Goal: Task Accomplishment & Management: Use online tool/utility

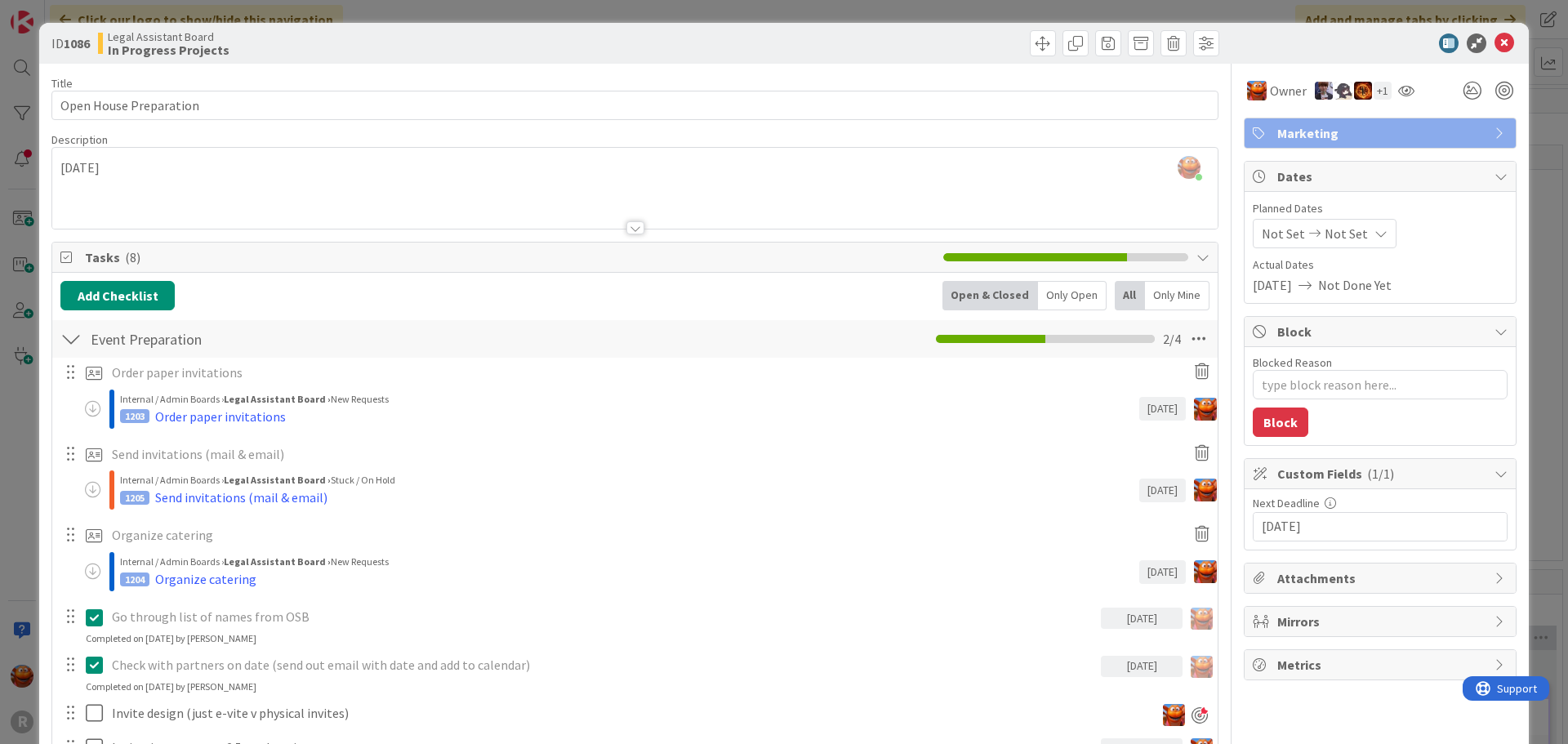
click at [22, 135] on div "ID 1086 Legal Assistant Board In Progress Projects Title 22 / 128 Open House Pr…" at bounding box center [784, 372] width 1568 height 744
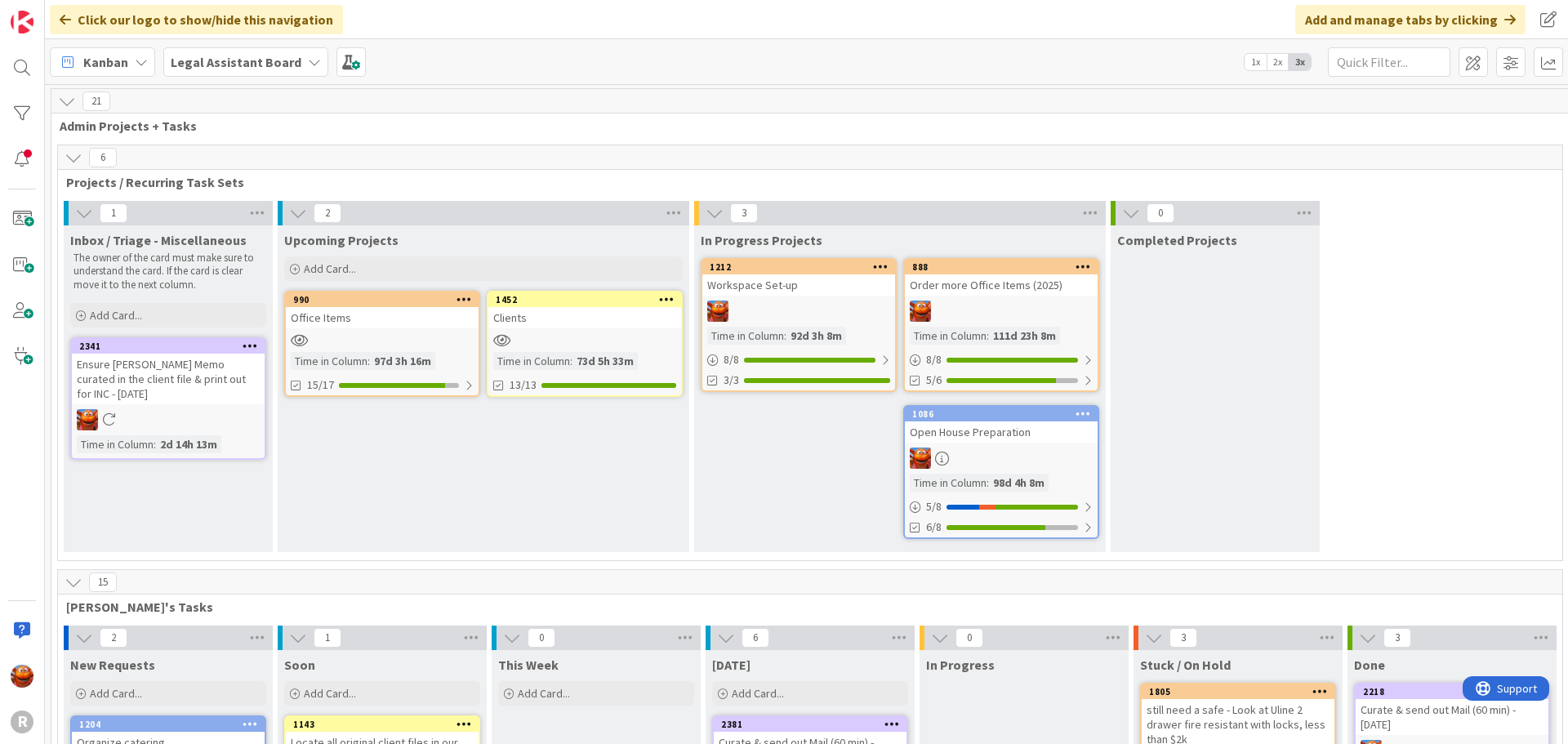
click at [121, 54] on span "Kanban" at bounding box center [106, 62] width 45 height 20
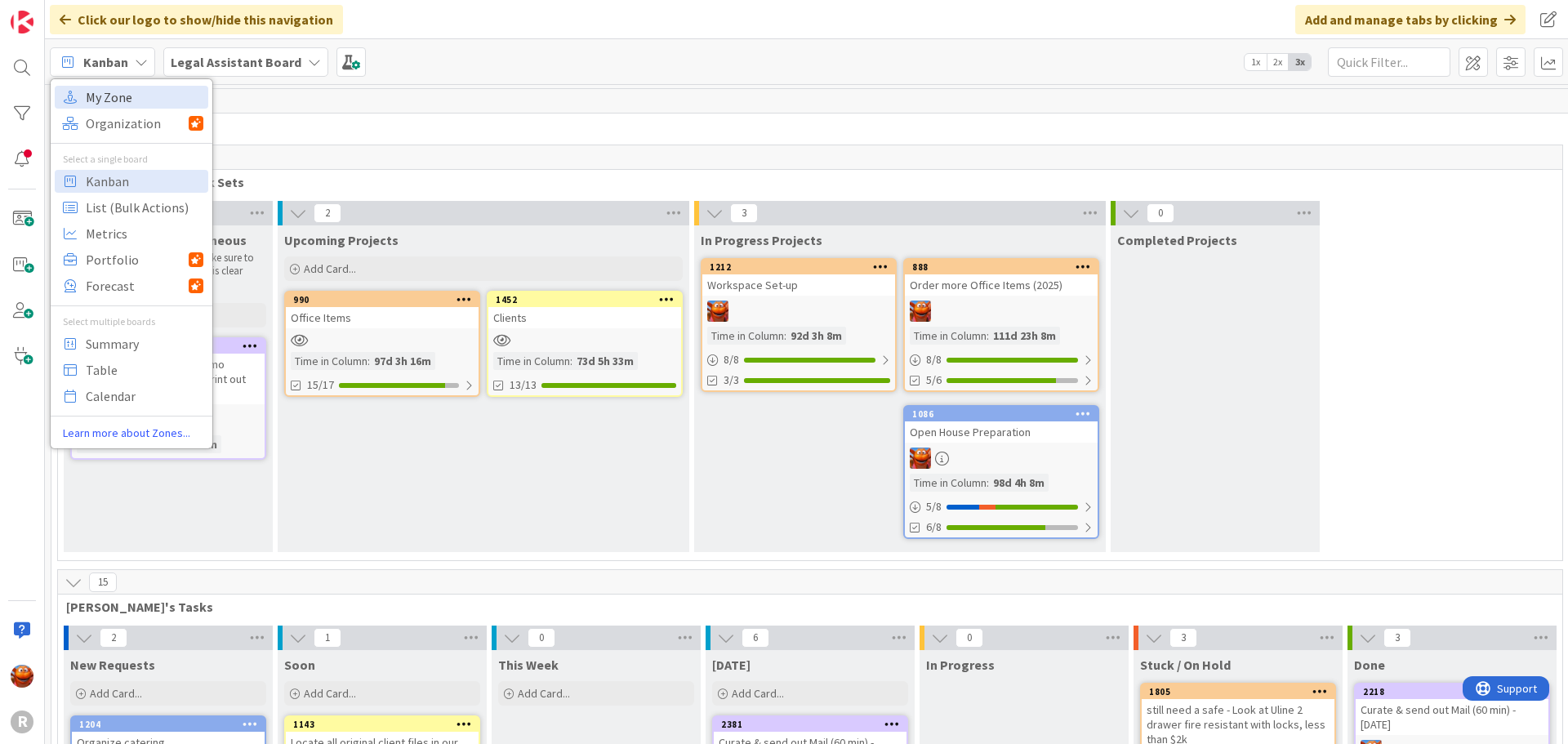
click at [131, 88] on span "My Zone" at bounding box center [145, 97] width 117 height 24
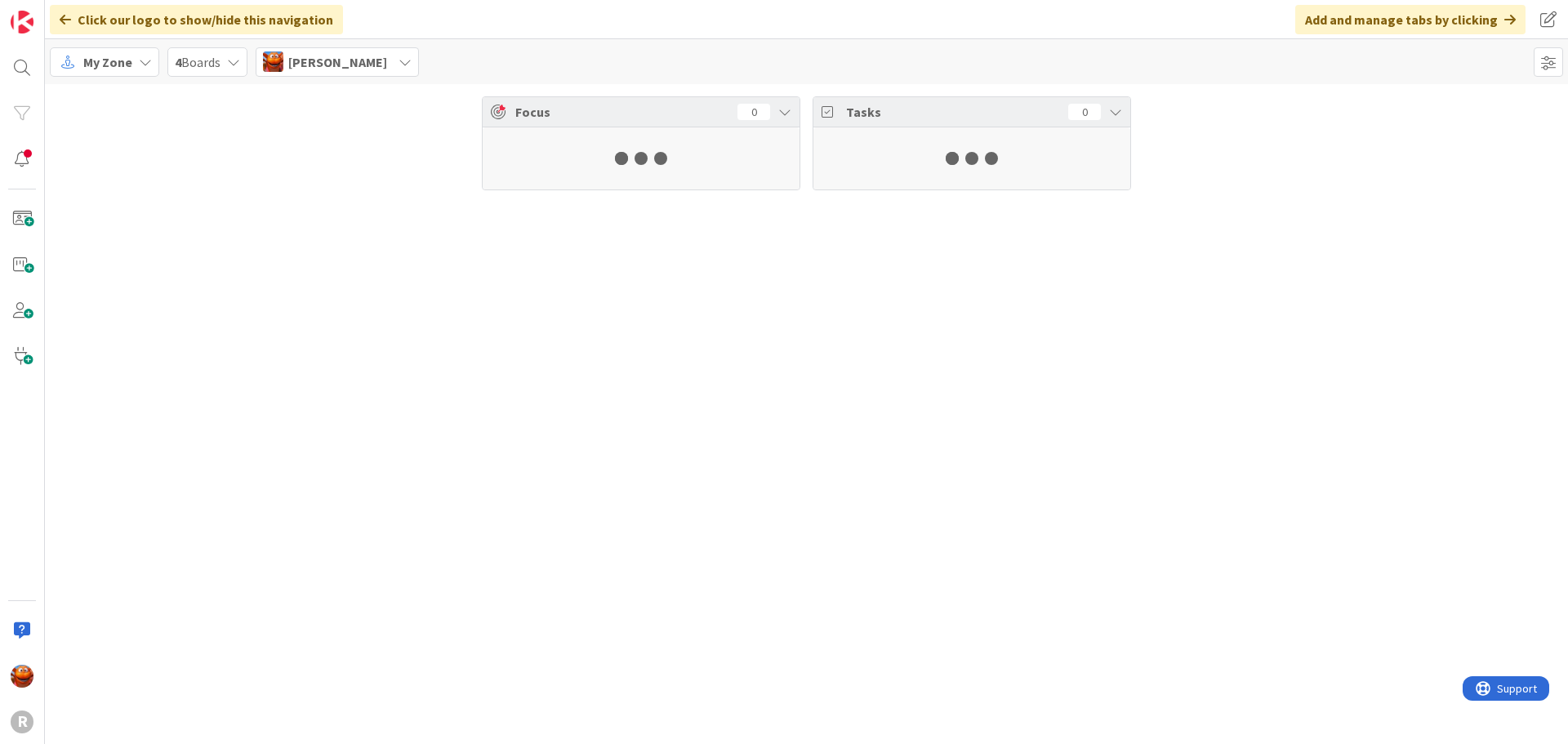
click at [316, 61] on span "[PERSON_NAME]" at bounding box center [338, 62] width 99 height 20
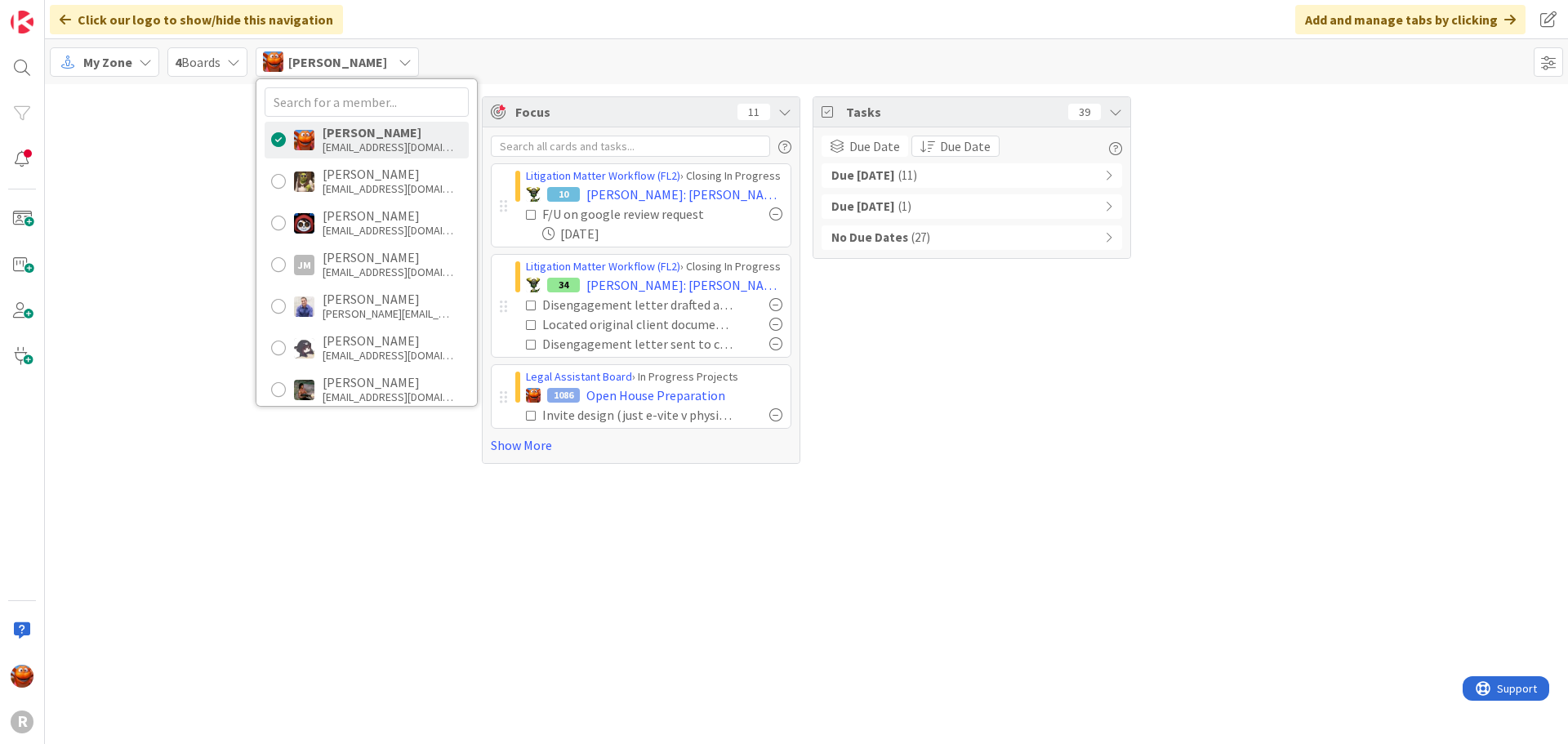
click at [141, 67] on icon at bounding box center [145, 62] width 13 height 13
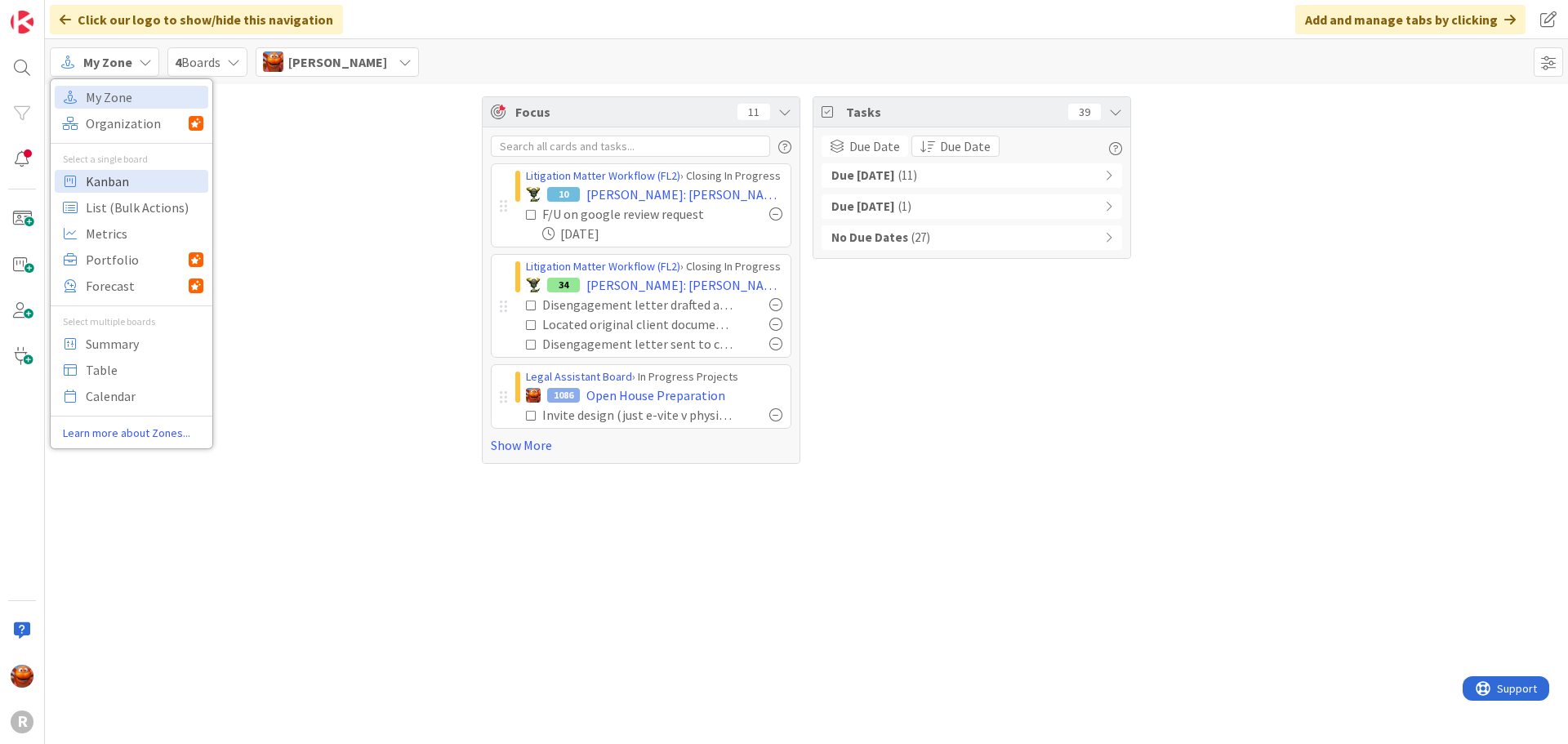
click at [136, 177] on span "Kanban" at bounding box center [145, 181] width 117 height 24
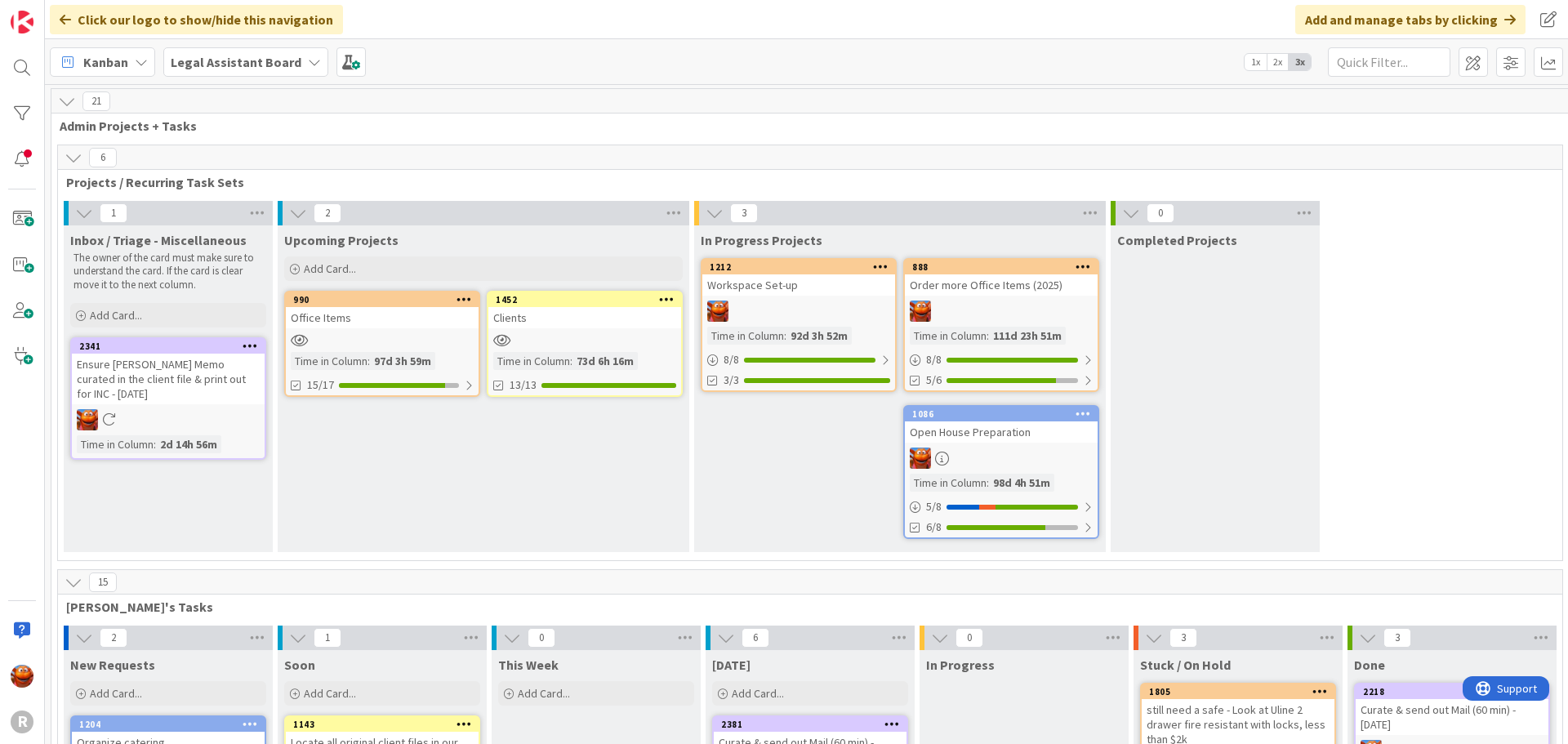
click at [275, 58] on b "Legal Assistant Board" at bounding box center [236, 62] width 131 height 17
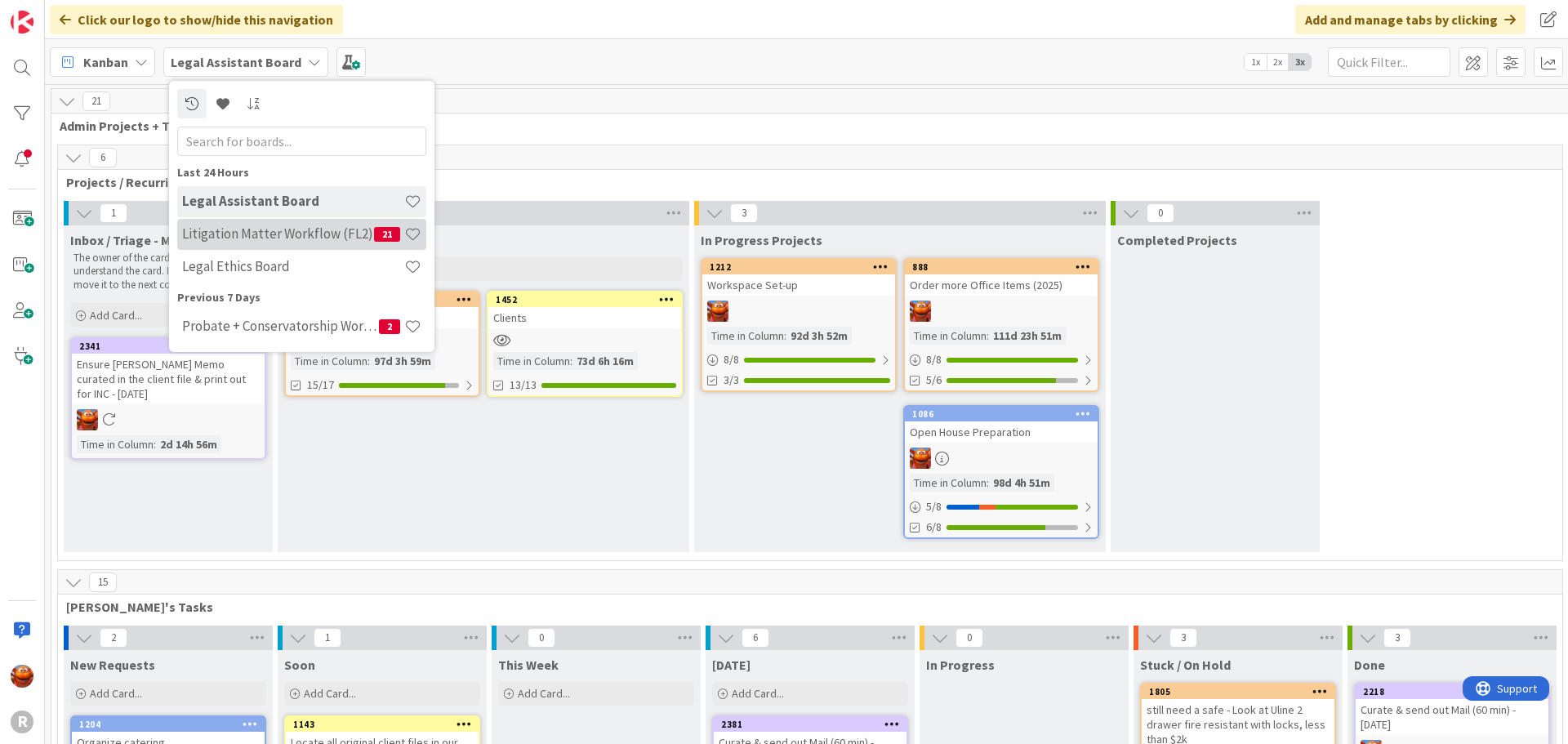
click at [278, 235] on h4 "Litigation Matter Workflow (FL2)" at bounding box center [278, 233] width 192 height 17
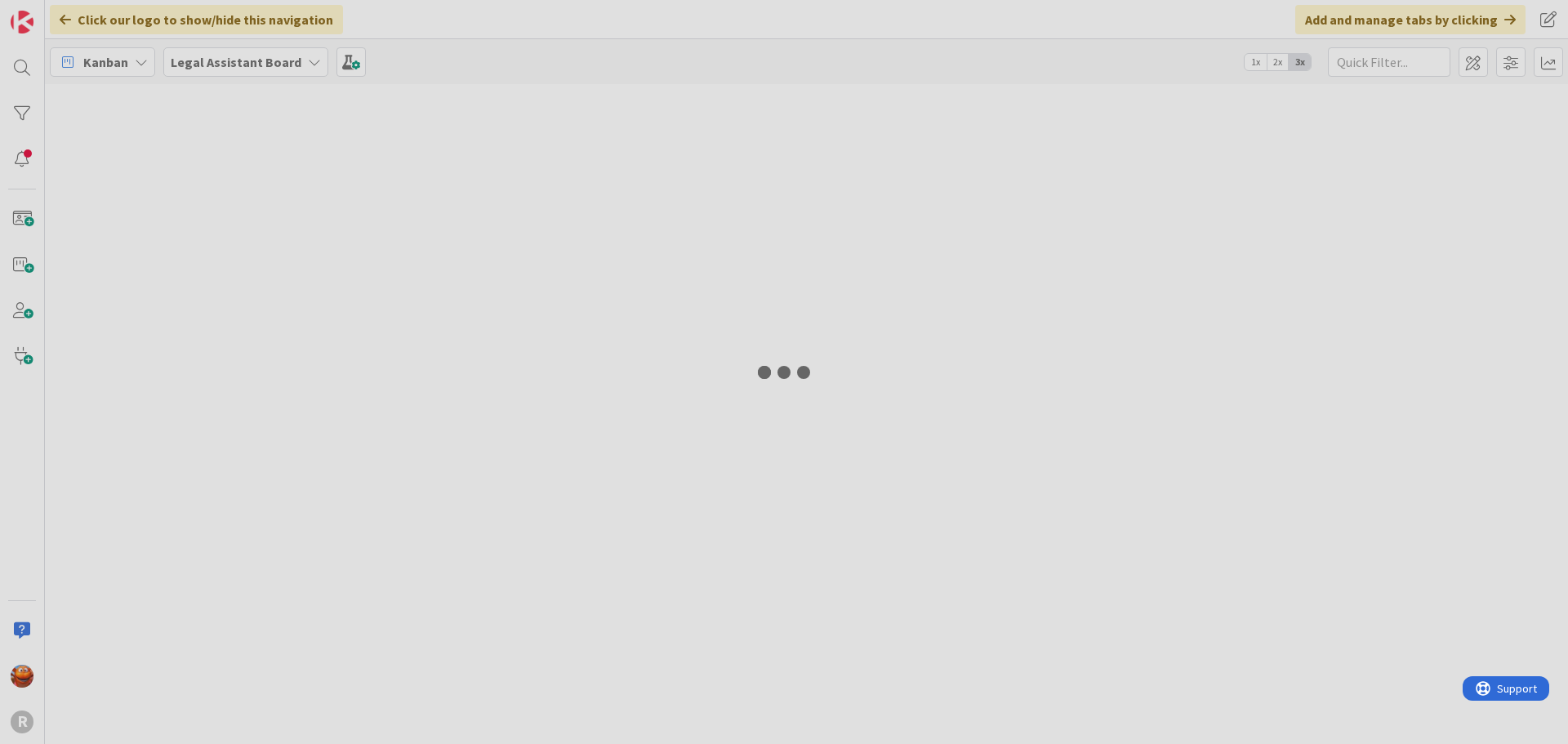
type input "[PERSON_NAME]"
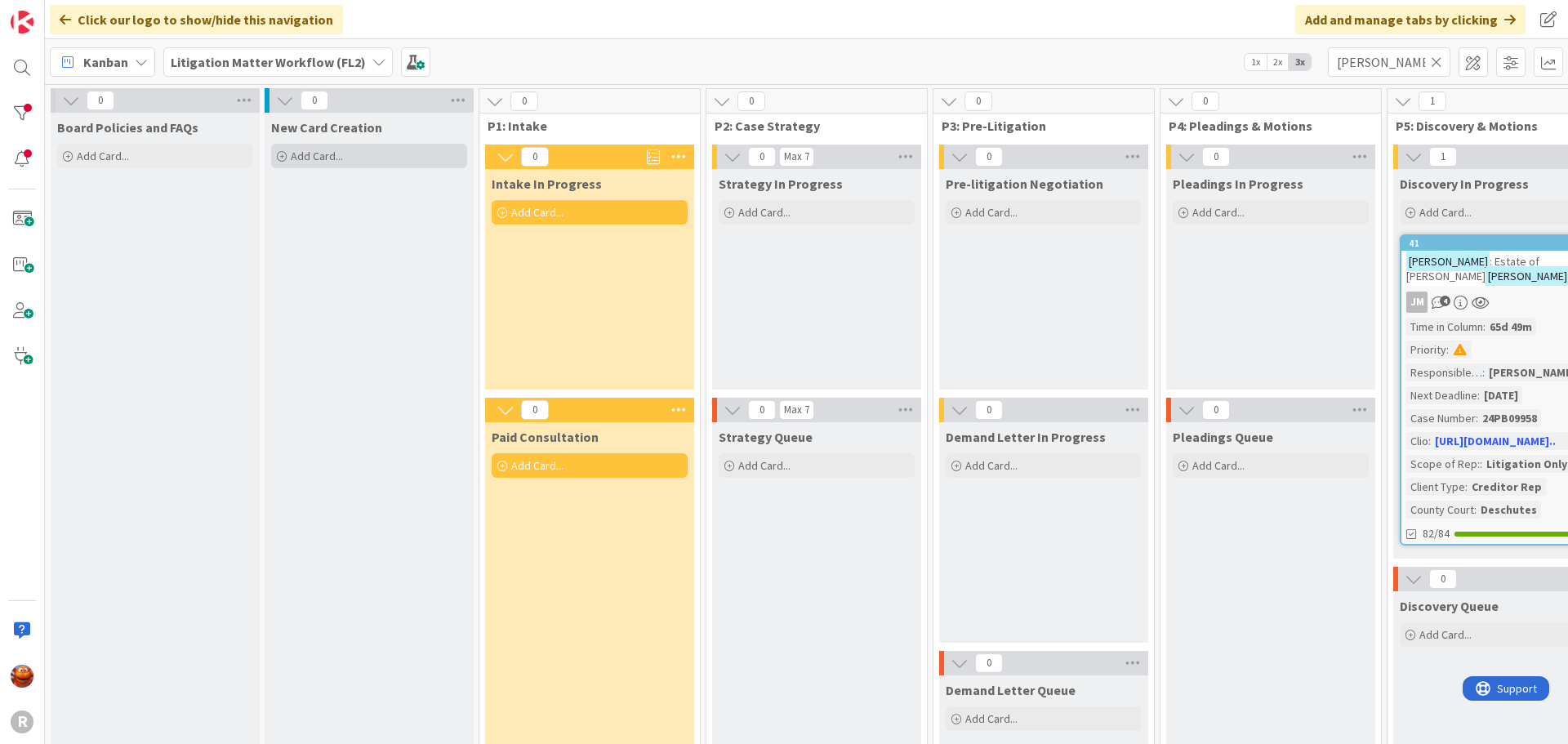
click at [344, 165] on div "Add Card..." at bounding box center [369, 156] width 196 height 24
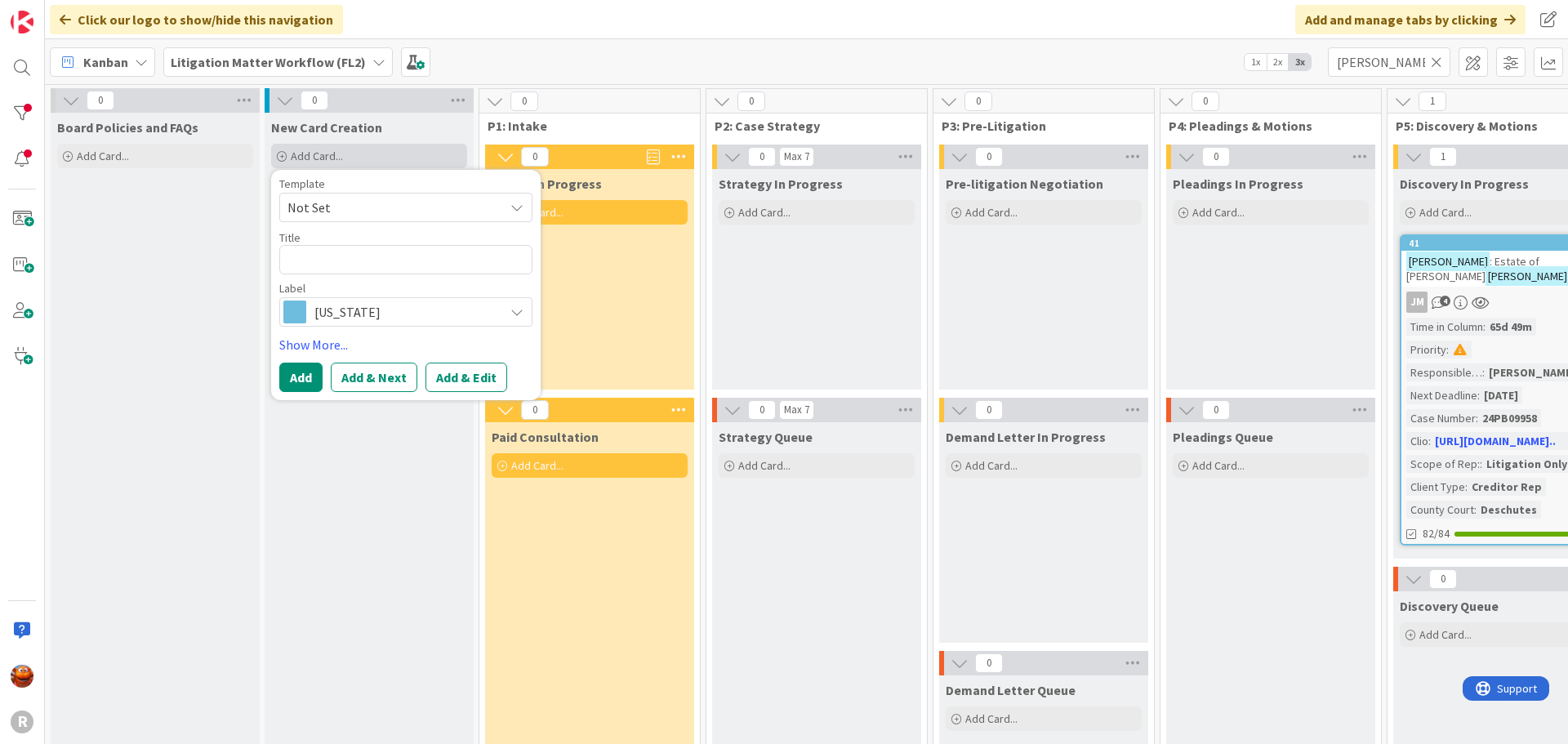
type textarea "x"
type textarea "B"
type textarea "x"
type textarea "BA"
type textarea "x"
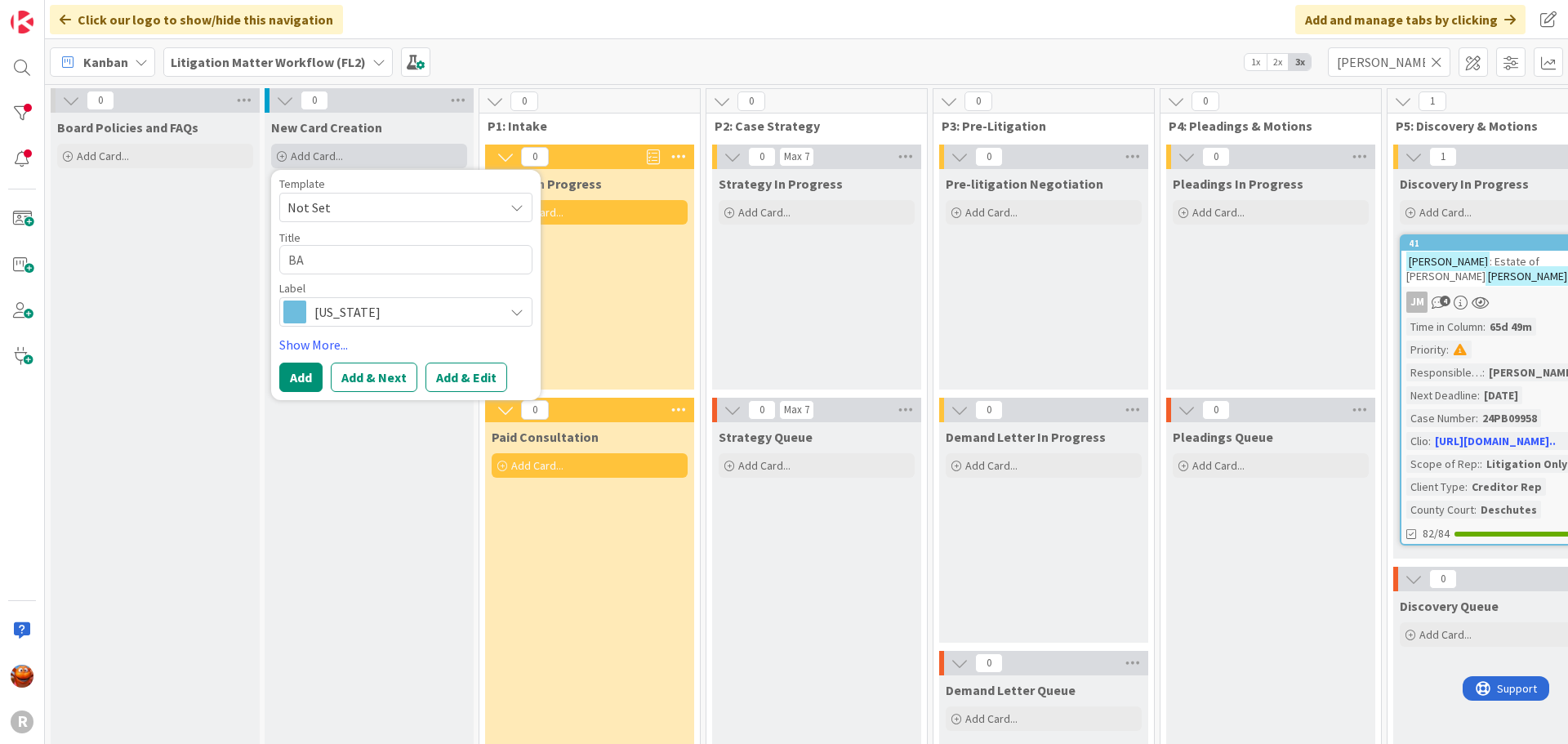
type textarea "BAB"
type textarea "x"
type textarea "BABI"
type textarea "x"
type textarea "[PERSON_NAME]"
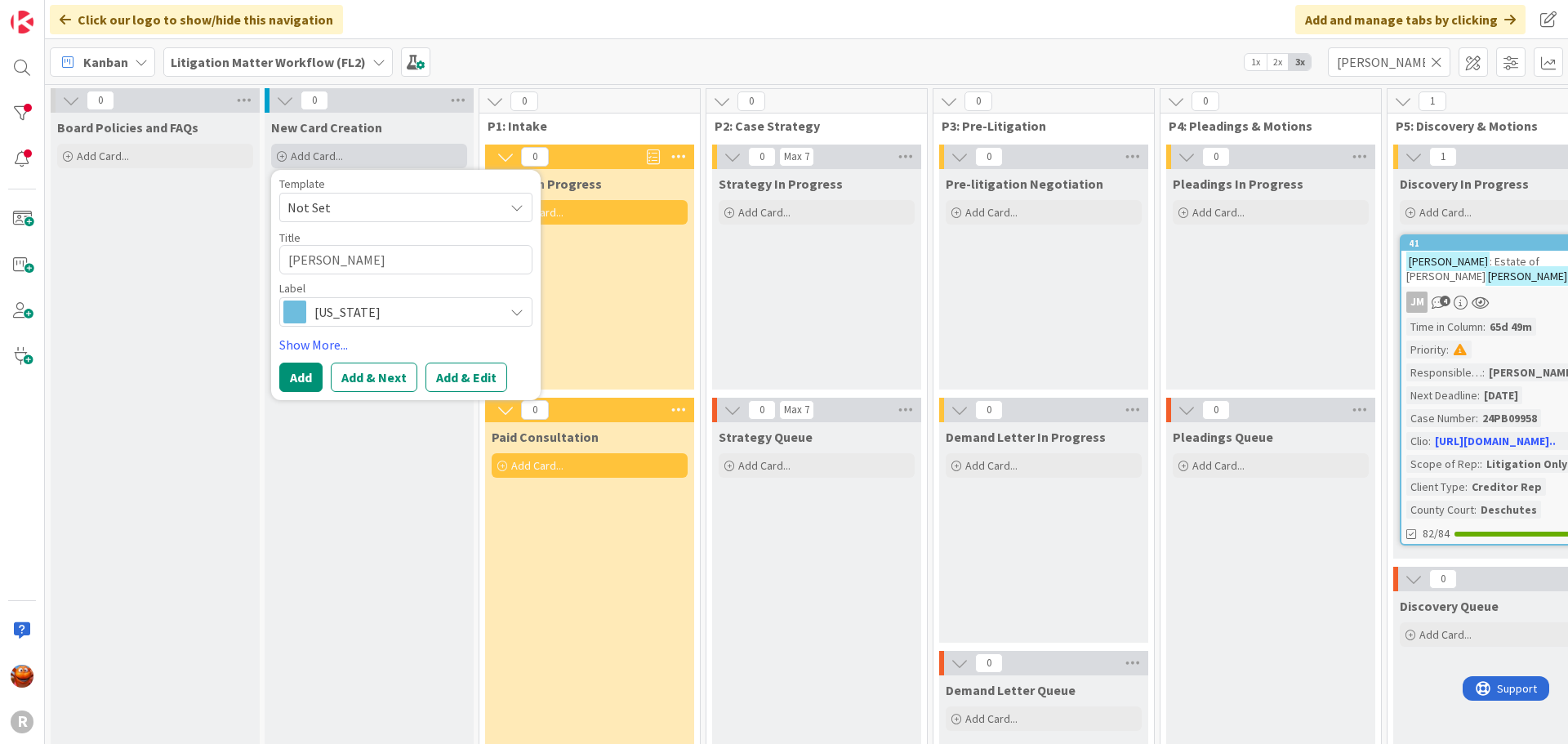
type textarea "x"
type textarea "[PERSON_NAME],"
type textarea "x"
type textarea "[PERSON_NAME],"
type textarea "x"
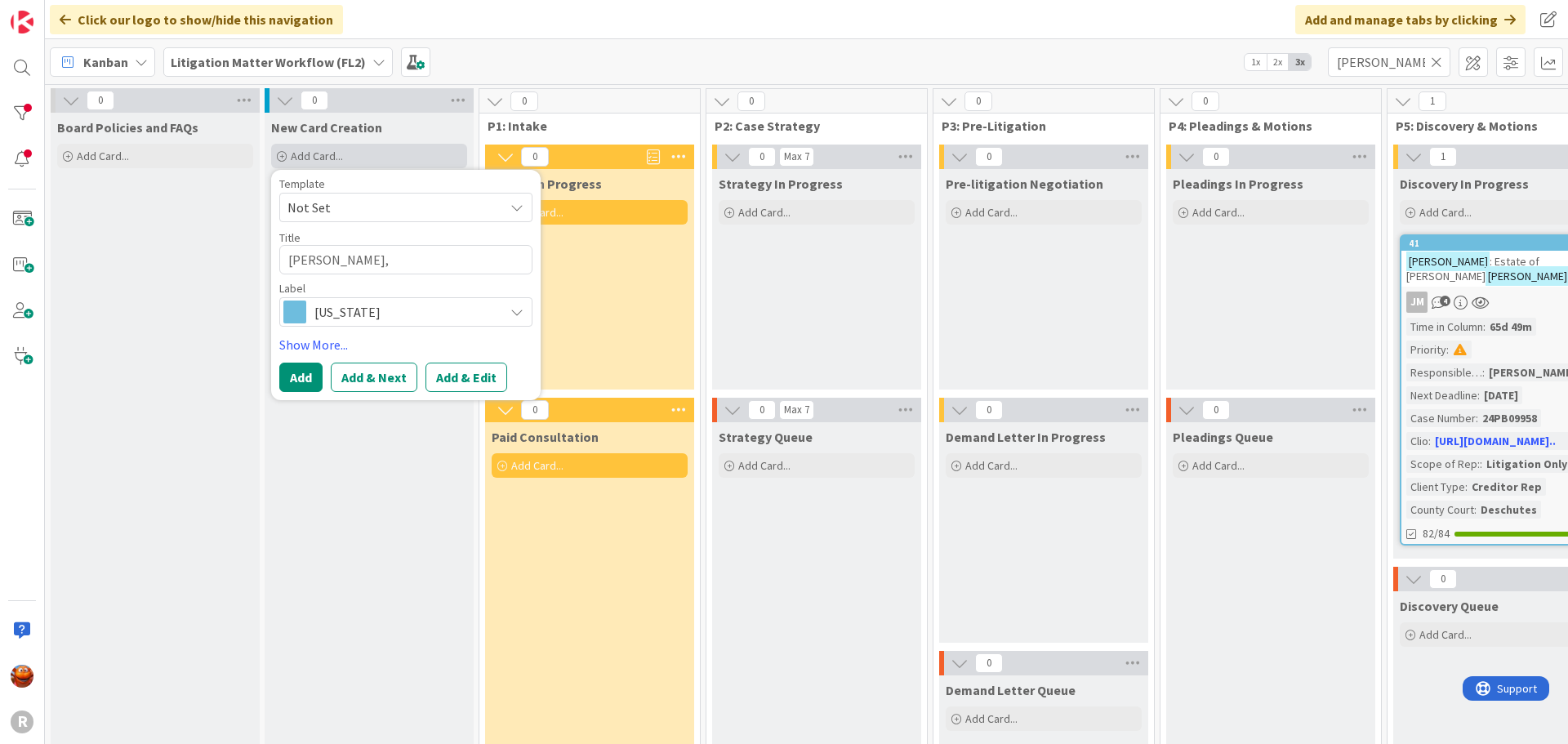
type textarea "[PERSON_NAME], G"
type textarea "x"
type textarea "[PERSON_NAME], [GEOGRAPHIC_DATA]"
type textarea "x"
type textarea "[PERSON_NAME]"
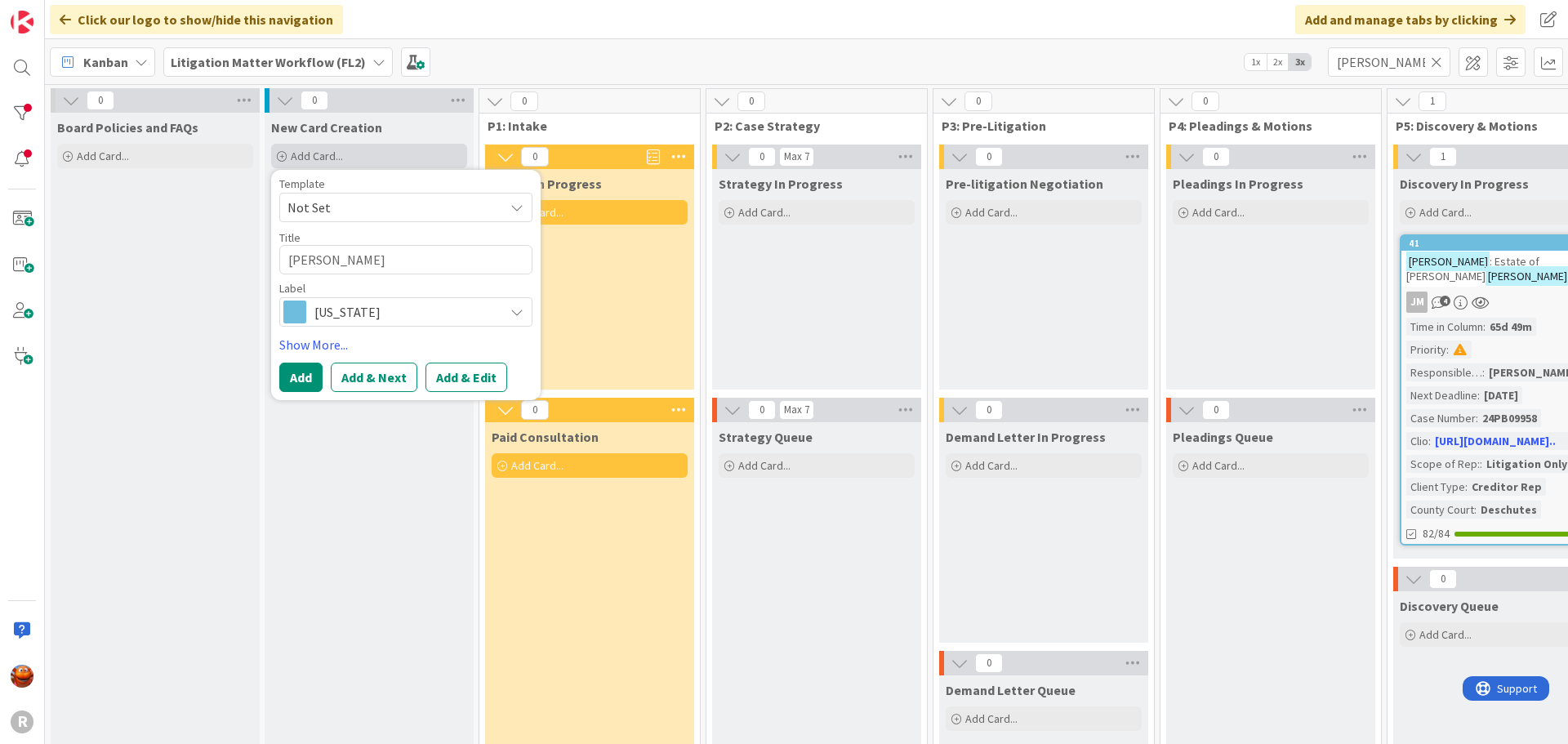
type textarea "x"
type textarea "[PERSON_NAME]"
type textarea "x"
type textarea "[PERSON_NAME]"
type textarea "x"
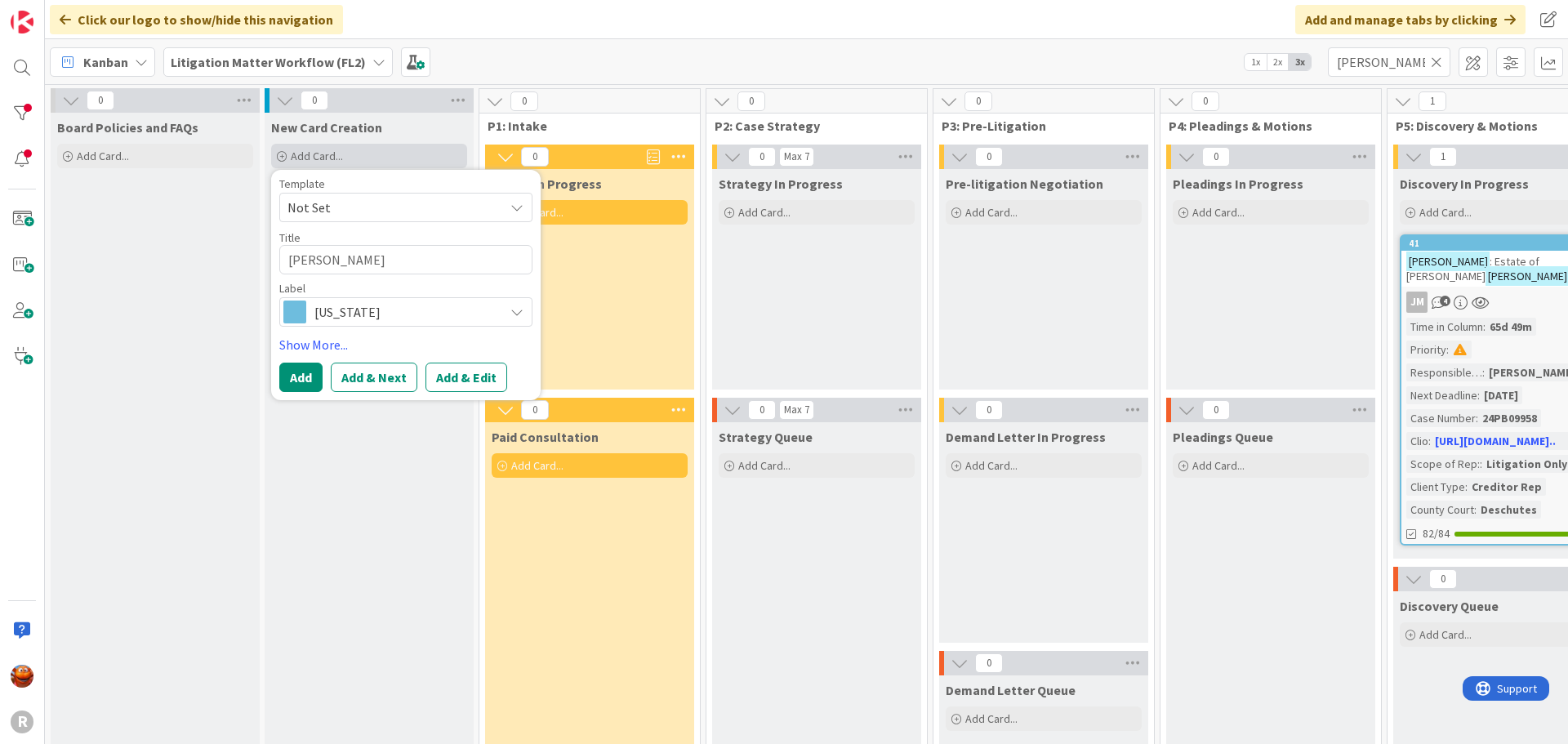
type textarea "[PERSON_NAME]"
type textarea "x"
type textarea "[PERSON_NAME], Gaillar"
type textarea "x"
type textarea "[PERSON_NAME]"
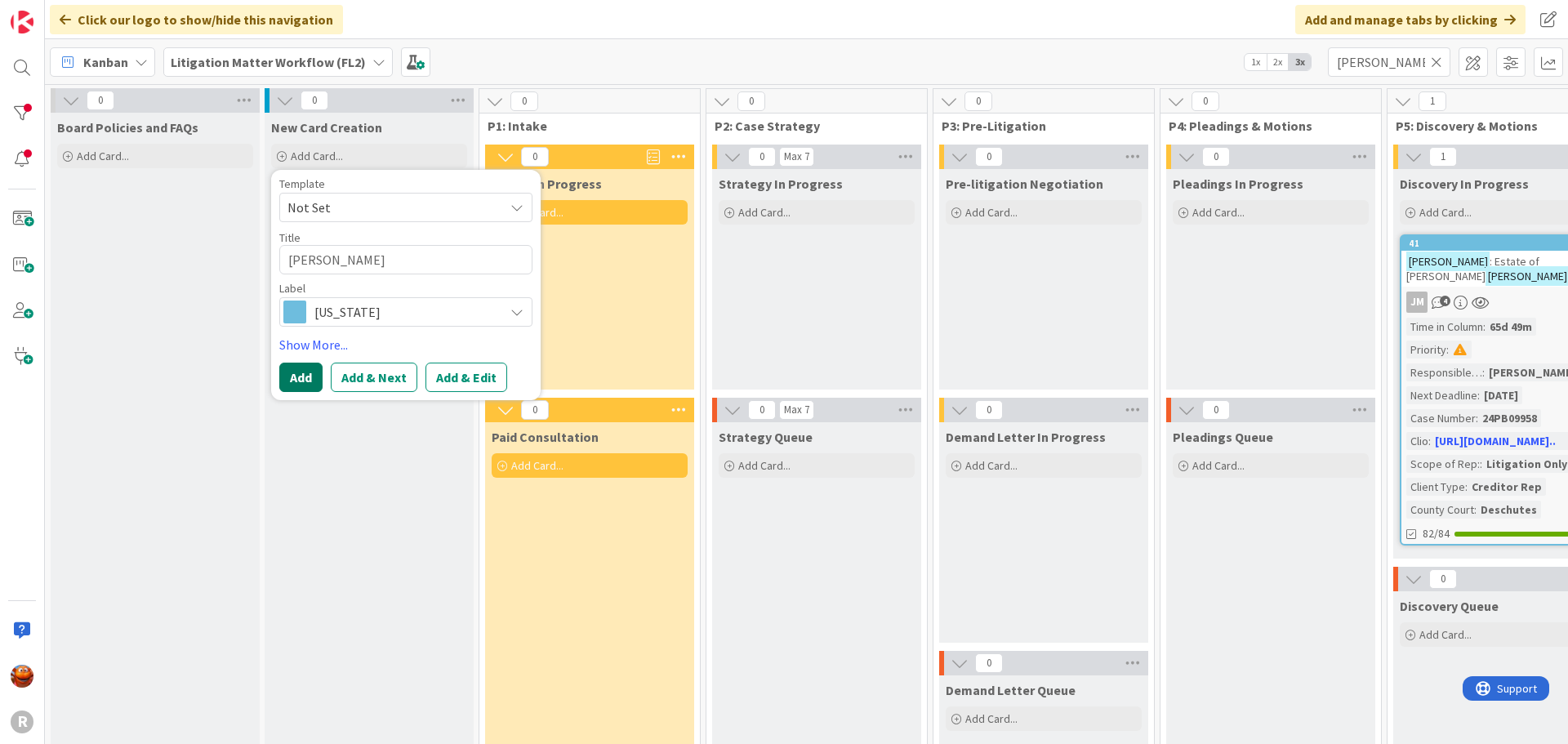
click at [309, 379] on button "Add" at bounding box center [300, 378] width 43 height 29
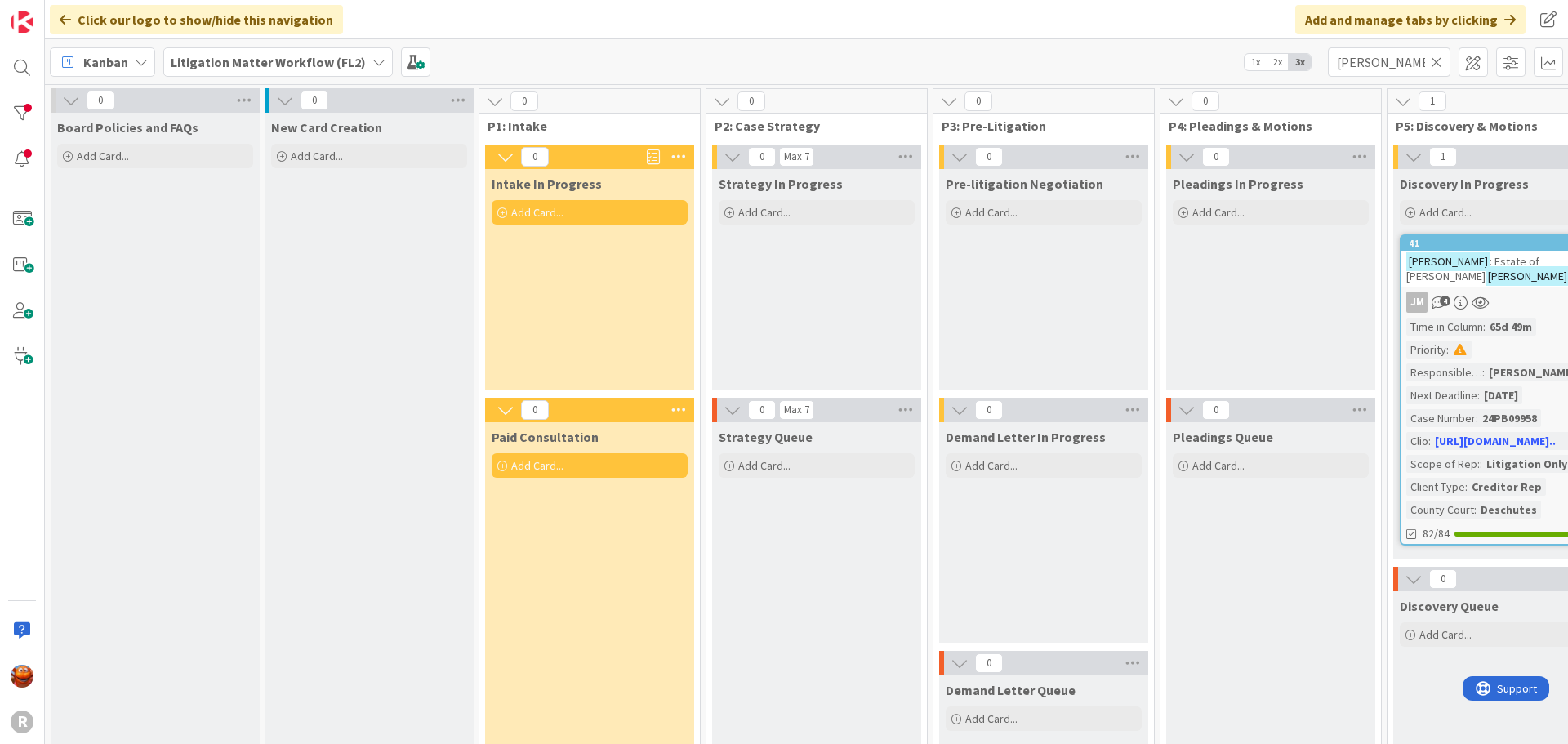
click at [1432, 62] on icon at bounding box center [1437, 62] width 12 height 15
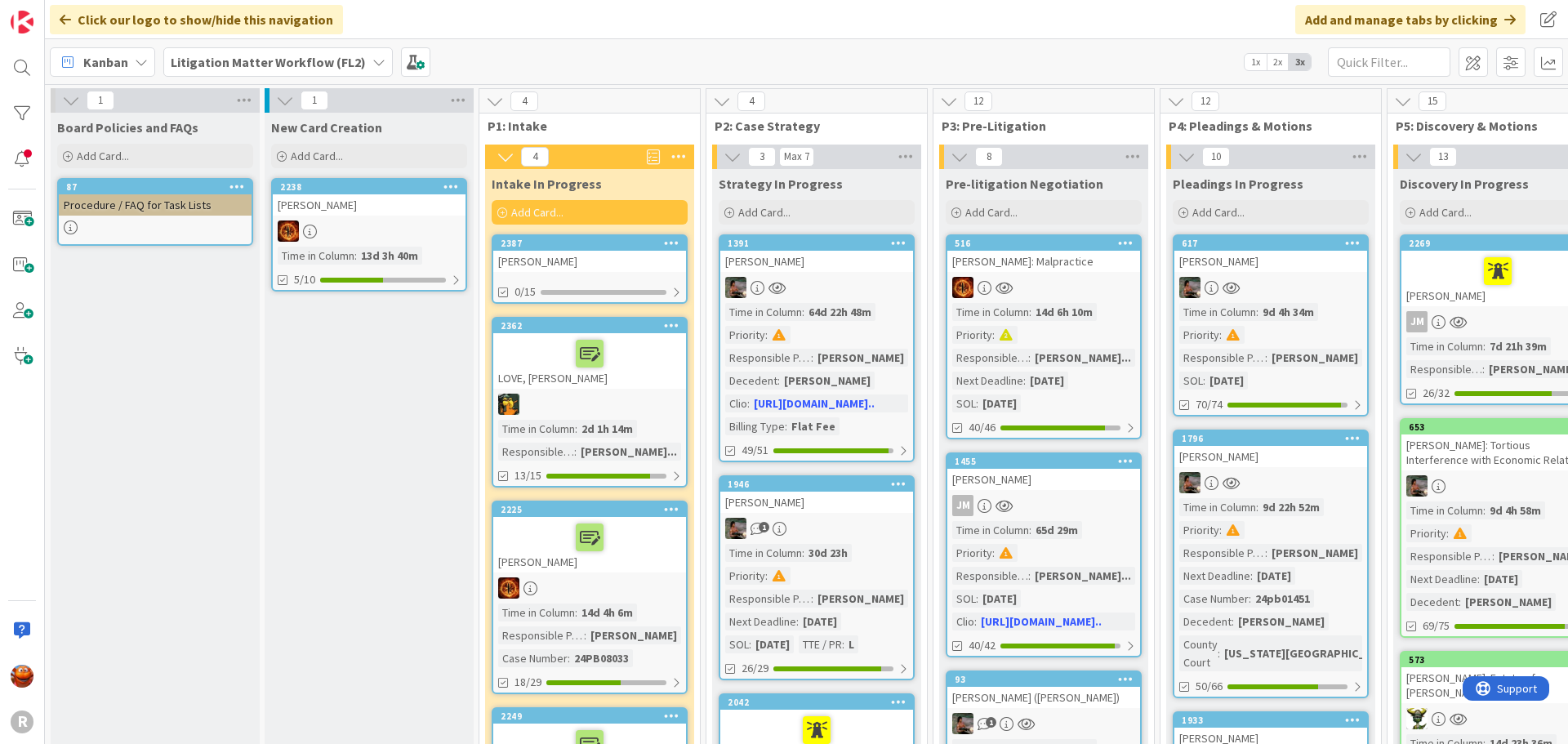
click at [555, 268] on div "[PERSON_NAME]" at bounding box center [589, 261] width 193 height 22
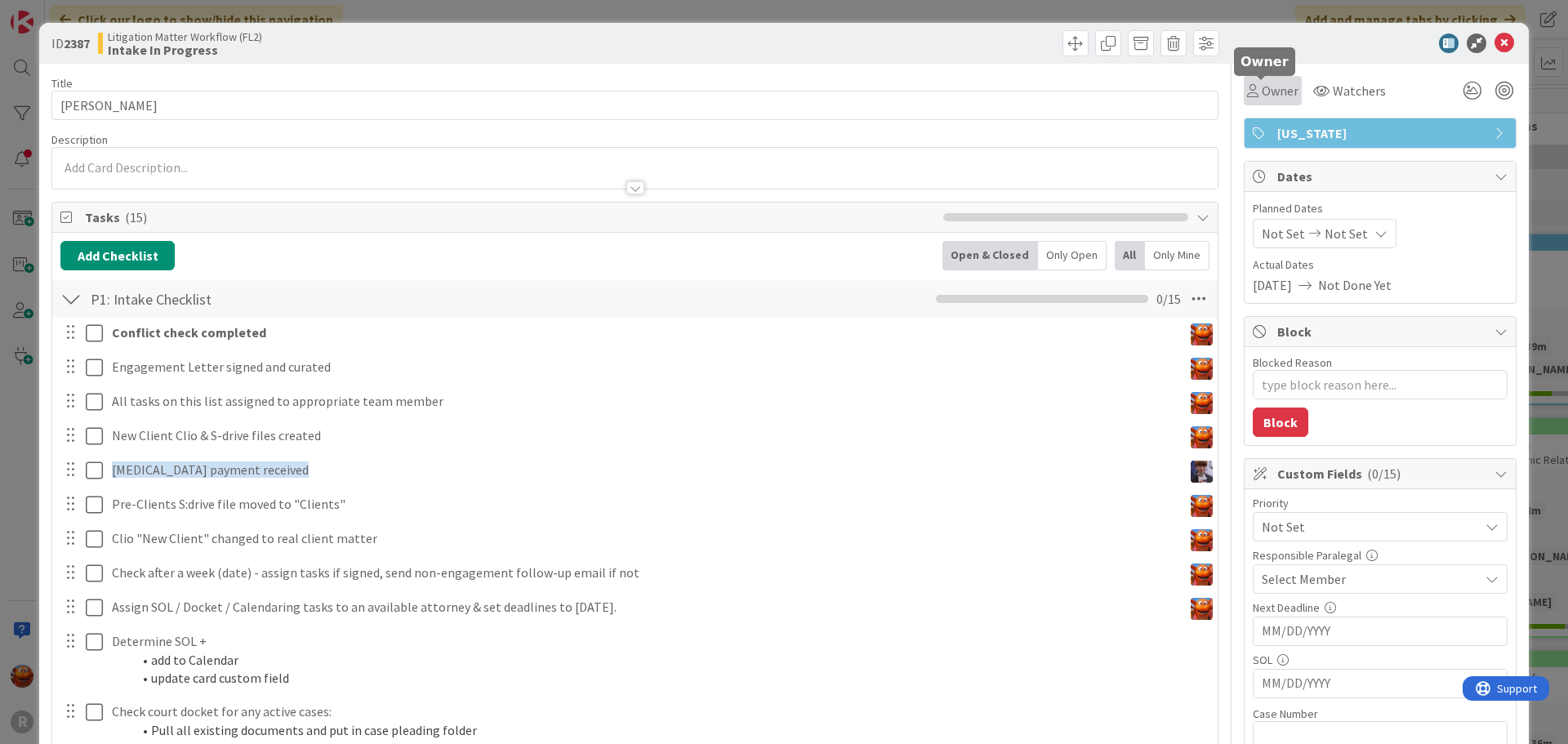
click at [1262, 100] on span "Owner" at bounding box center [1280, 91] width 37 height 20
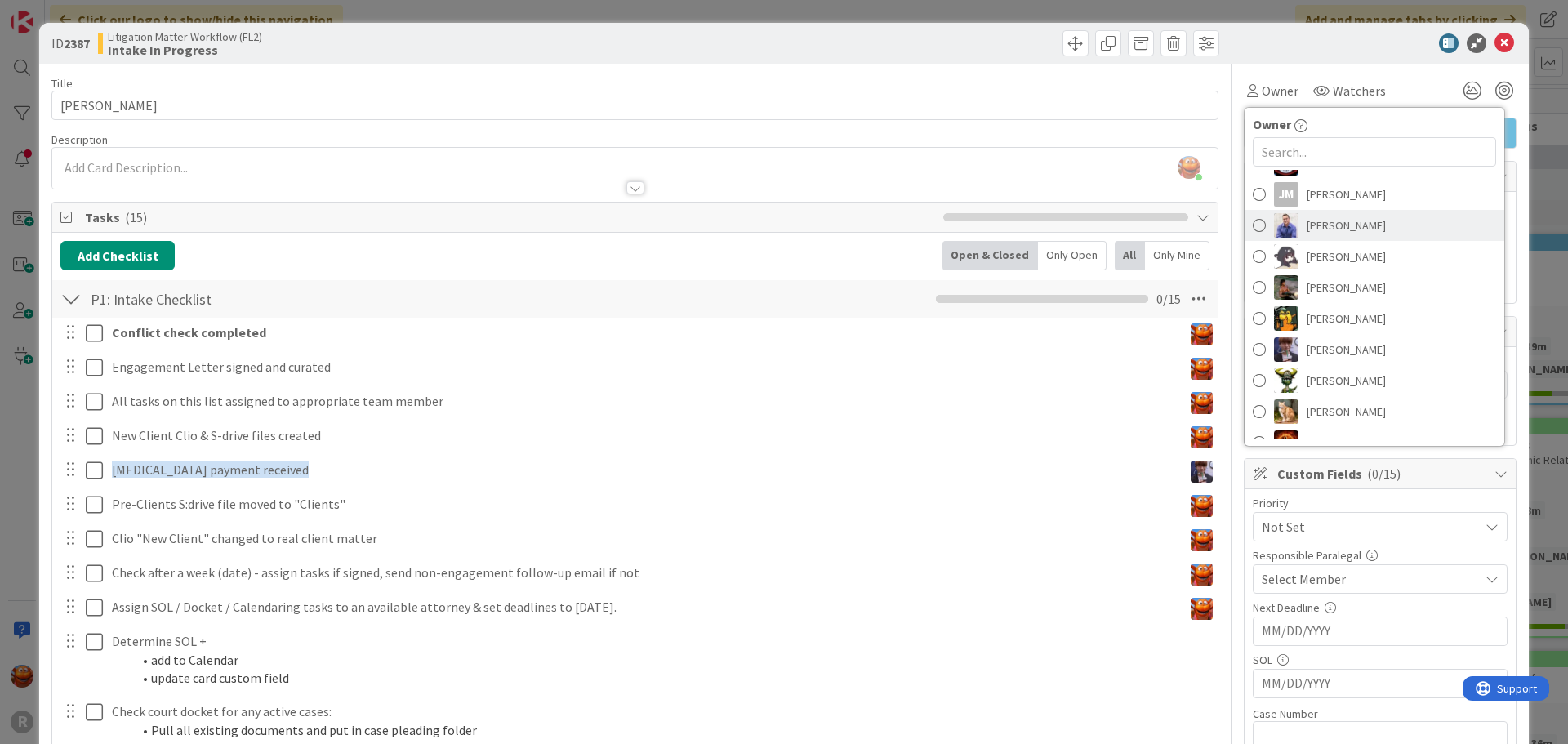
scroll to position [163, 0]
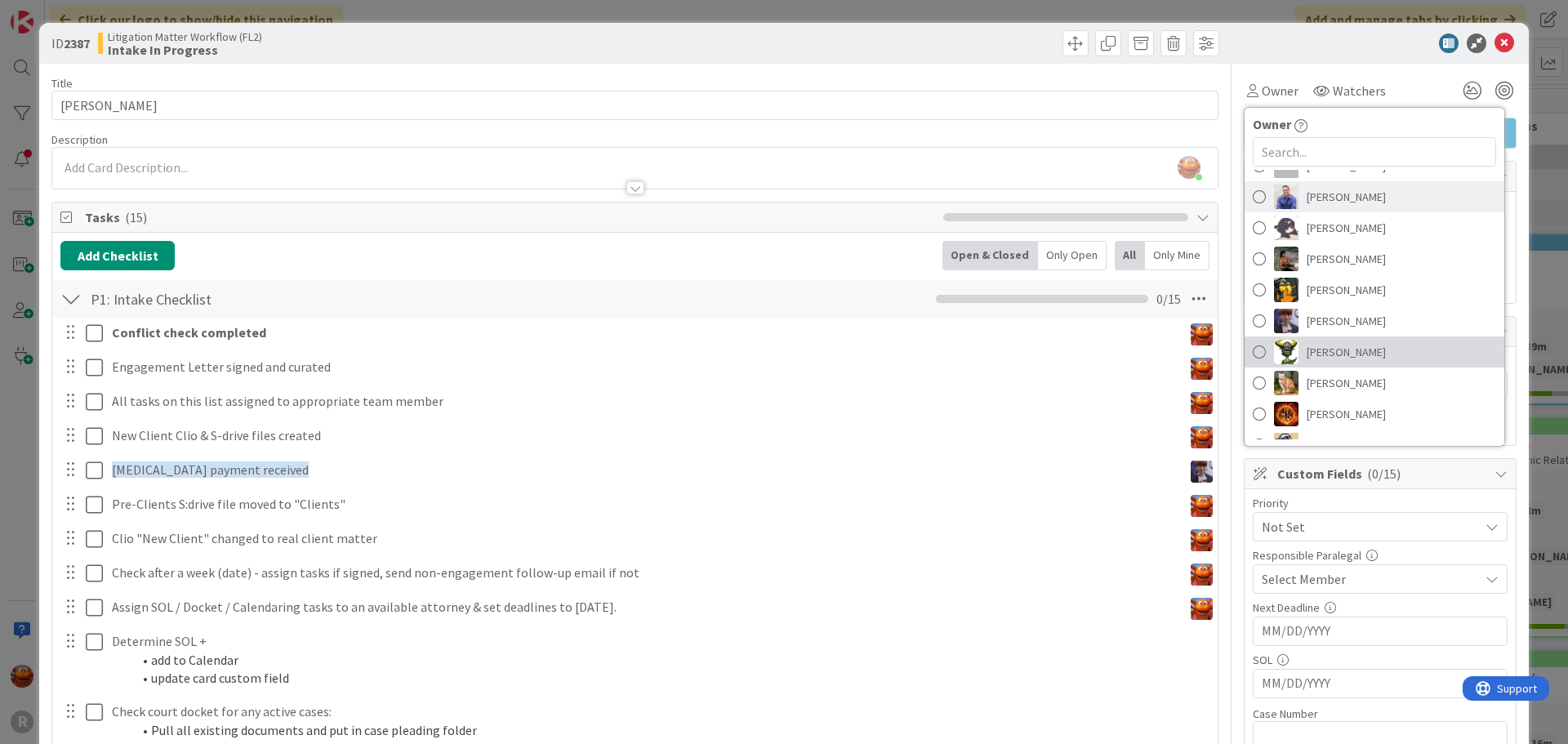
click at [1312, 352] on span "[PERSON_NAME]" at bounding box center [1346, 351] width 79 height 24
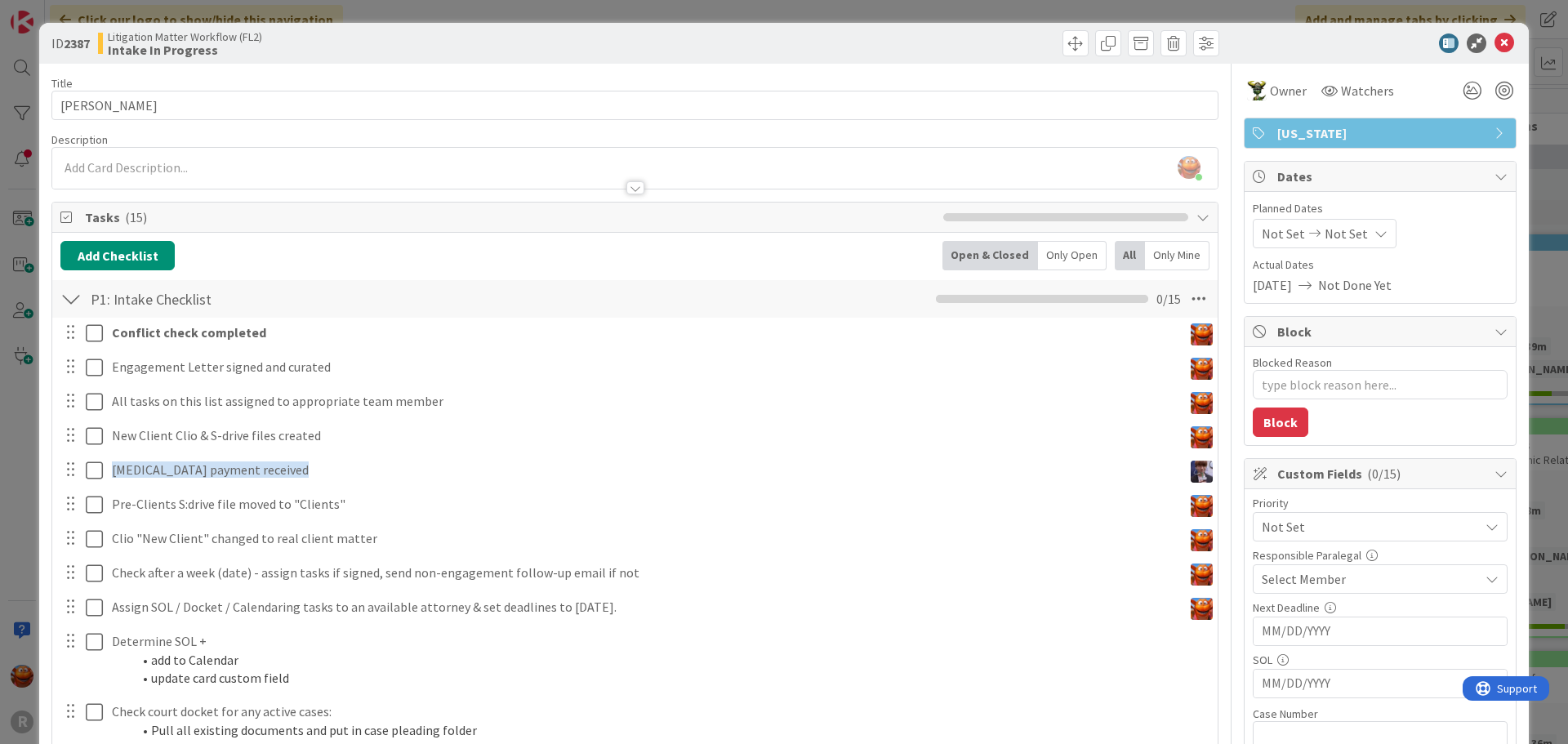
type textarea "x"
